Goal: Task Accomplishment & Management: Complete application form

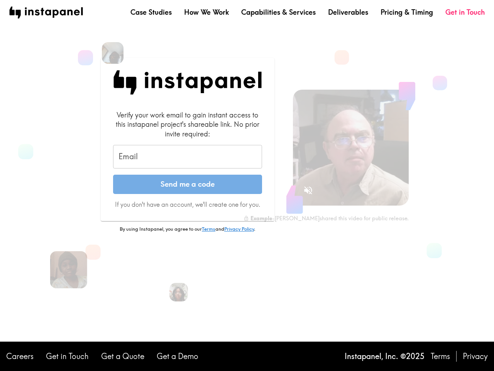
click at [247, 185] on button "Send me a code" at bounding box center [187, 183] width 149 height 19
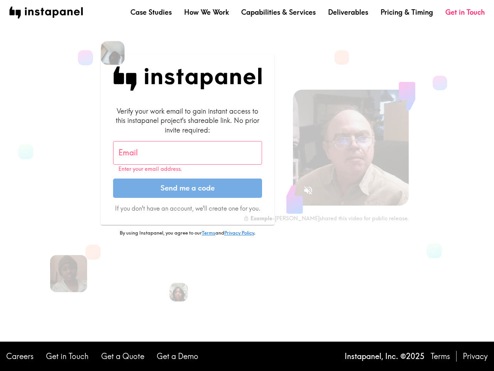
click at [113, 53] on img at bounding box center [113, 53] width 24 height 24
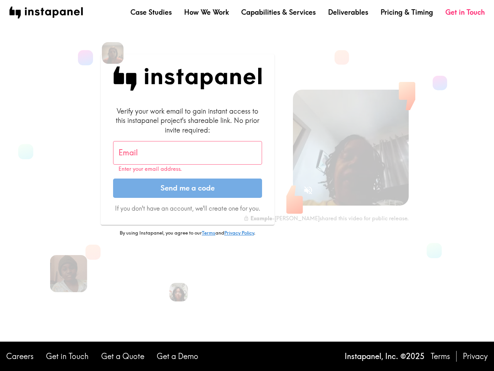
click at [188, 157] on input "Email" at bounding box center [187, 153] width 149 height 24
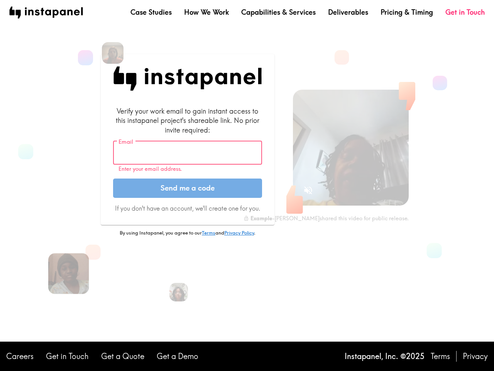
click at [69, 269] on img at bounding box center [68, 273] width 41 height 41
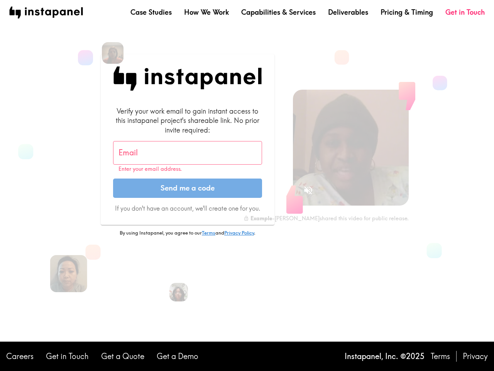
click at [308, 190] on icon "Sound is off" at bounding box center [308, 190] width 8 height 8
click at [351, 147] on video at bounding box center [351, 148] width 116 height 116
click at [179, 292] on img at bounding box center [179, 292] width 20 height 20
